Goal: Task Accomplishment & Management: Use online tool/utility

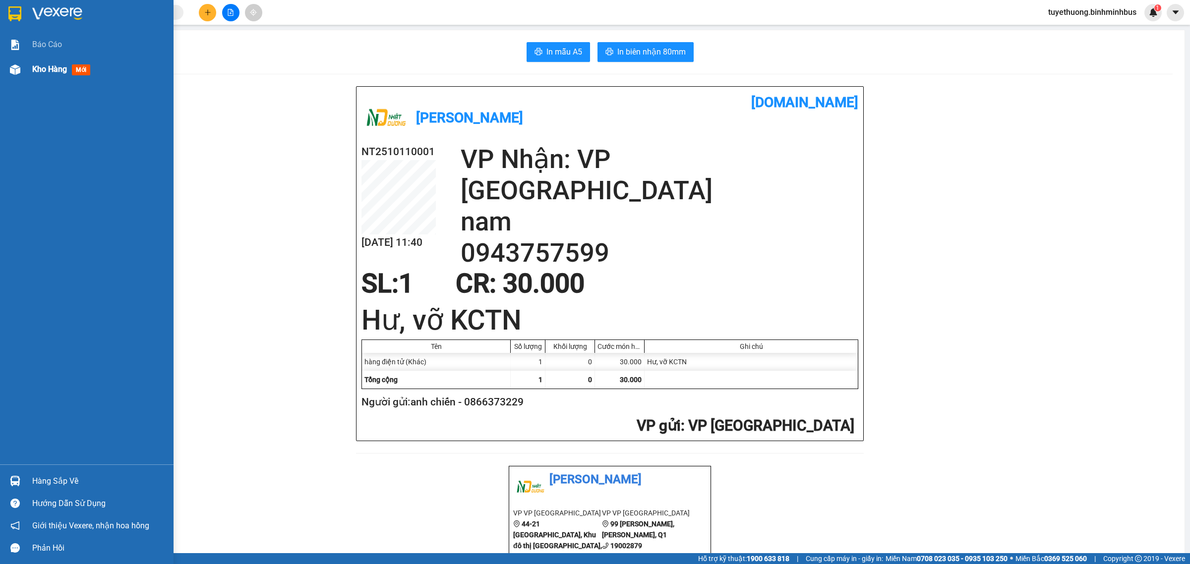
click at [19, 64] on img at bounding box center [15, 69] width 10 height 10
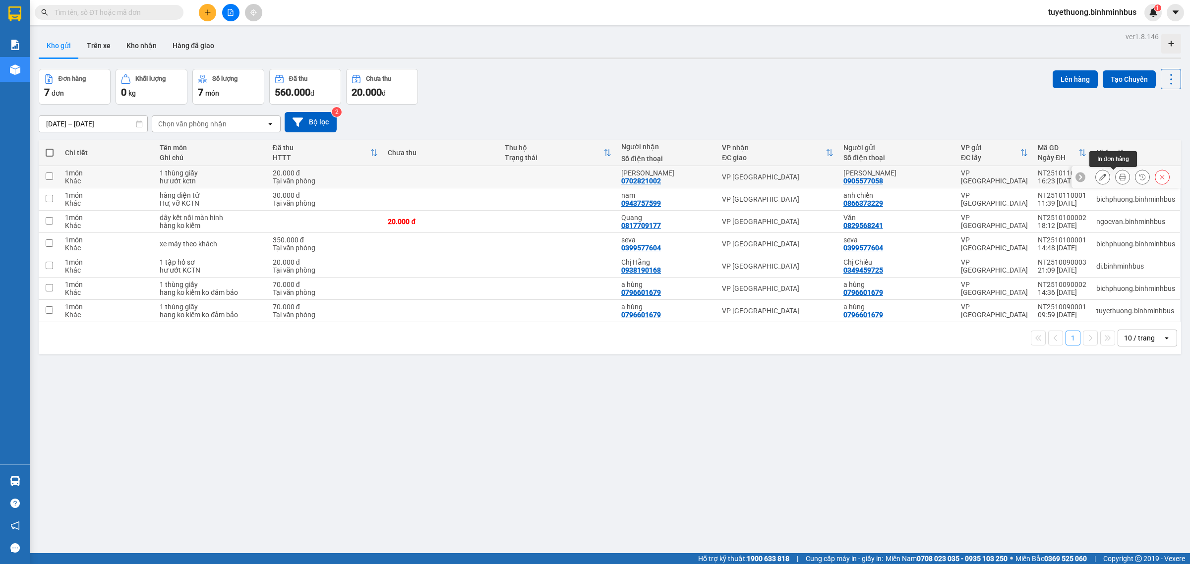
click at [1119, 178] on icon at bounding box center [1122, 177] width 7 height 7
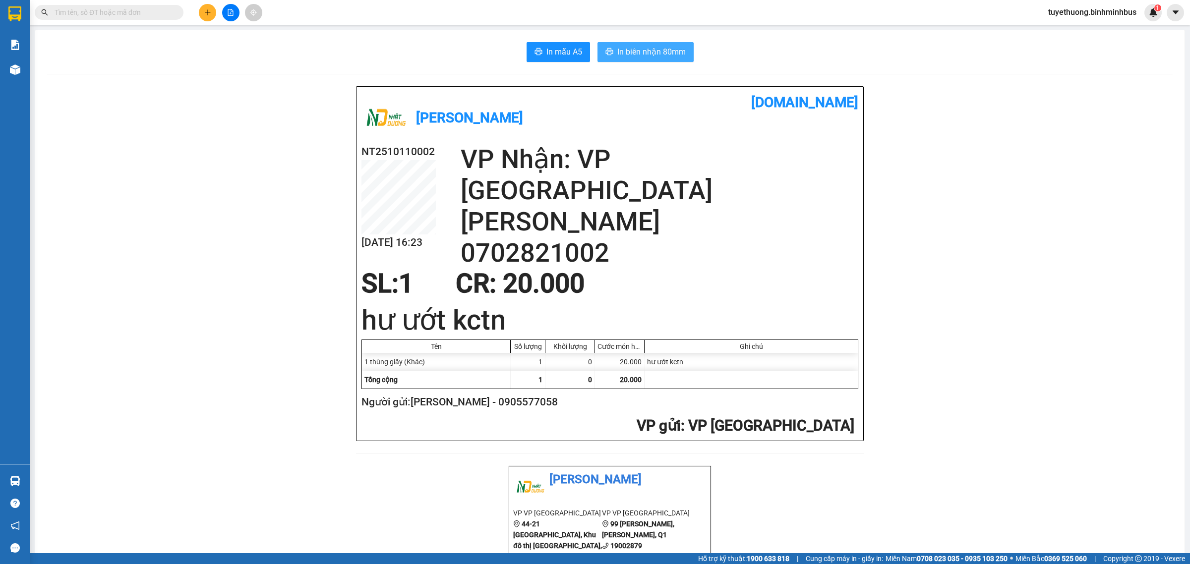
click at [662, 52] on span "In biên nhận 80mm" at bounding box center [651, 52] width 68 height 12
click at [662, 58] on button "In biên nhận 80mm" at bounding box center [645, 52] width 96 height 20
click at [541, 35] on div "In mẫu A5 In biên nhận 80mm Nhật Dương - Bình Minh Bus [DOMAIN_NAME] NT25101100…" at bounding box center [609, 557] width 1149 height 1054
click at [539, 42] on button "In mẫu A5" at bounding box center [557, 52] width 63 height 20
